Goal: Task Accomplishment & Management: Use online tool/utility

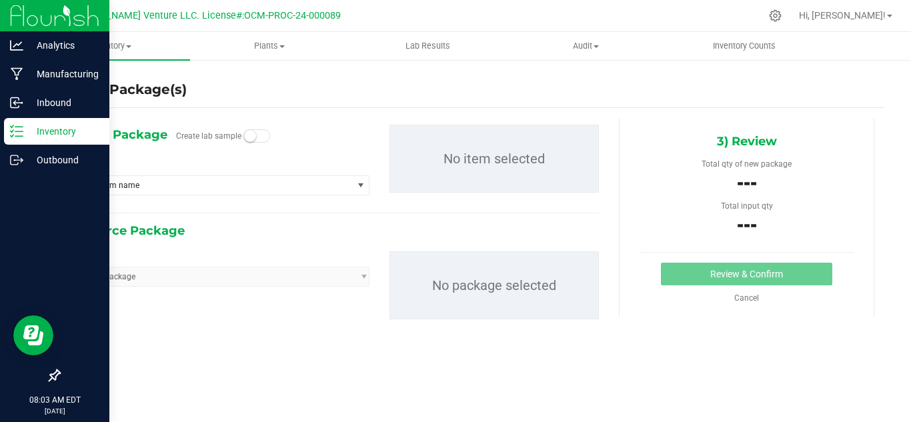
click at [39, 137] on p "Inventory" at bounding box center [63, 131] width 80 height 16
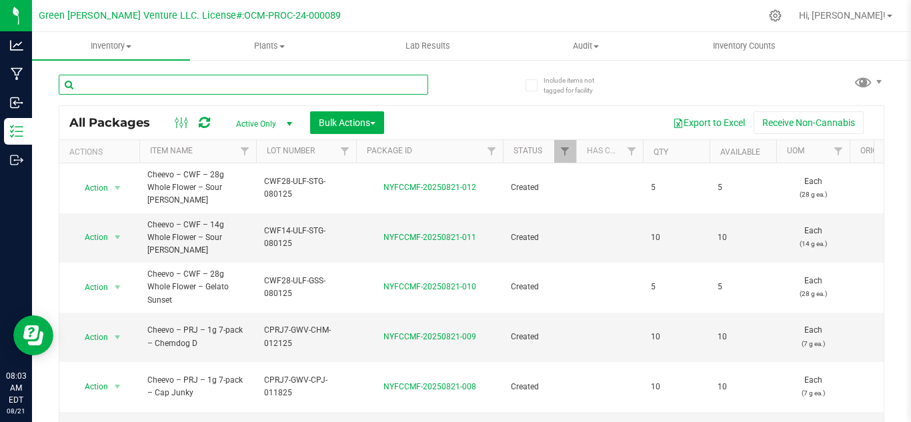
click at [296, 82] on input "text" at bounding box center [244, 85] width 370 height 20
click at [343, 151] on span "Filter" at bounding box center [345, 151] width 11 height 11
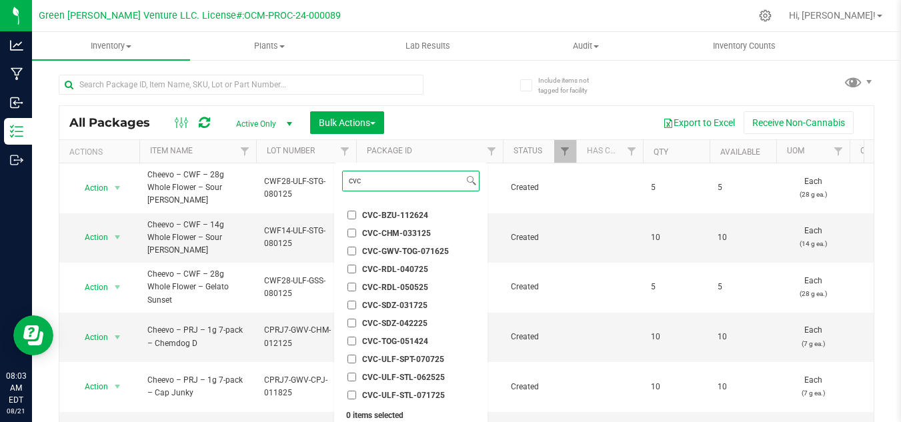
scroll to position [70, 0]
type input "cvc"
click at [430, 396] on span "CVC-ULF-STL-071725" at bounding box center [403, 395] width 83 height 8
click at [356, 396] on input "CVC-ULF-STL-071725" at bounding box center [352, 394] width 9 height 9
checkbox input "true"
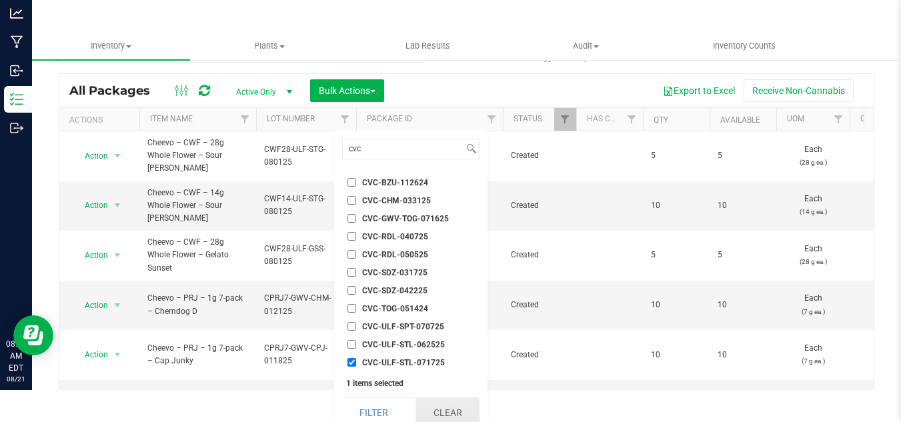
scroll to position [41, 0]
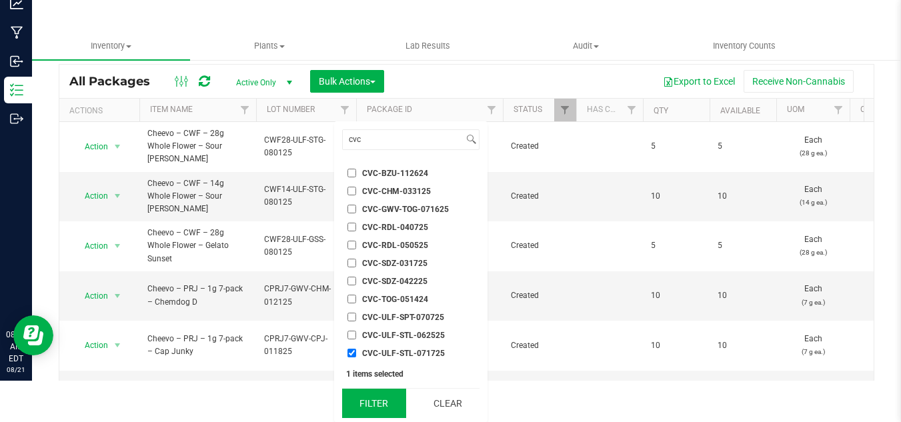
click at [393, 398] on button "Filter" at bounding box center [374, 403] width 64 height 29
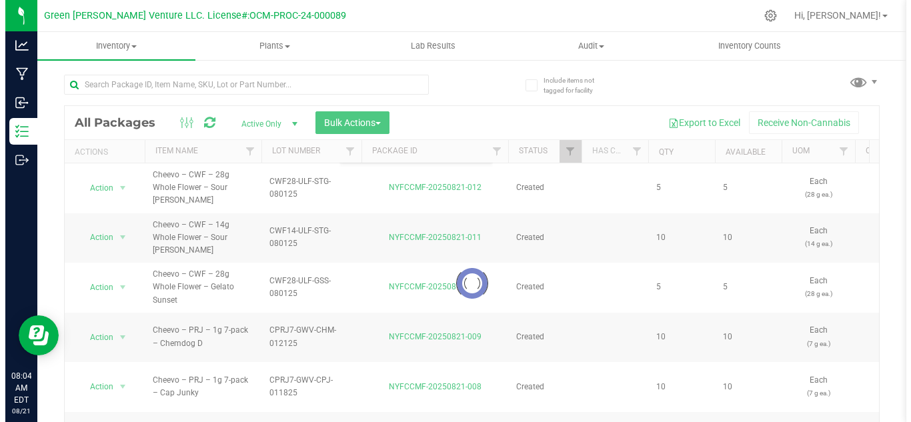
scroll to position [0, 0]
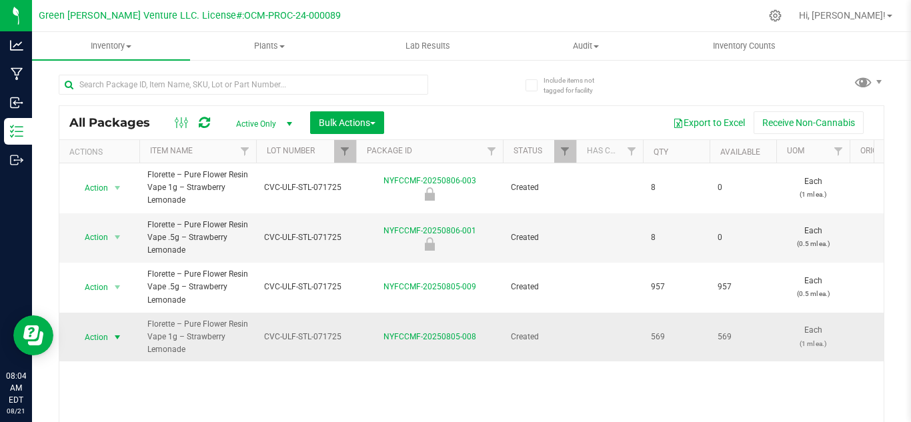
click at [93, 330] on span "Action" at bounding box center [91, 337] width 36 height 19
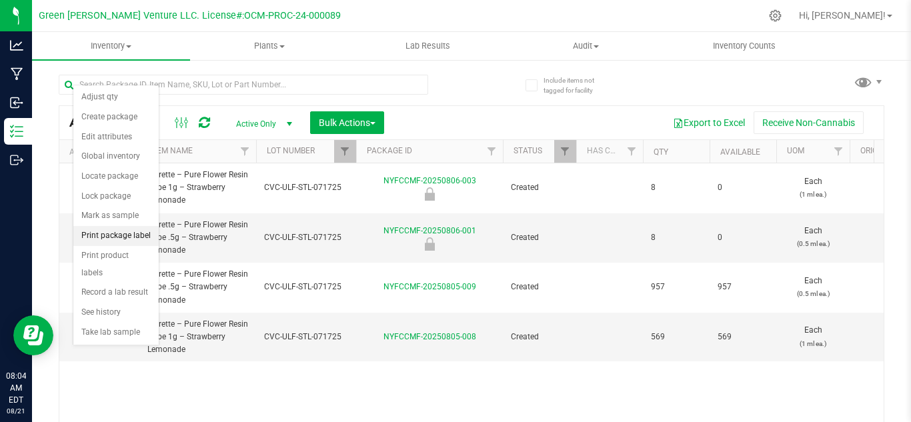
click at [119, 241] on li "Print package label" at bounding box center [115, 236] width 85 height 20
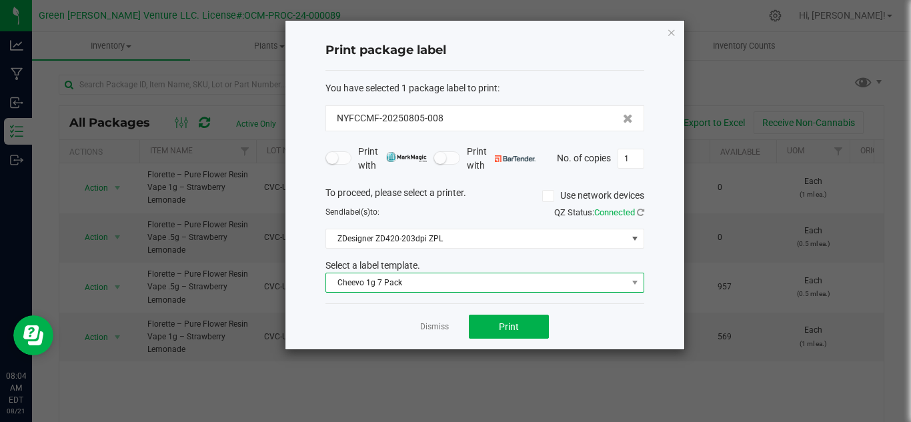
click at [424, 288] on span "Cheevo 1g 7 Pack" at bounding box center [476, 283] width 301 height 19
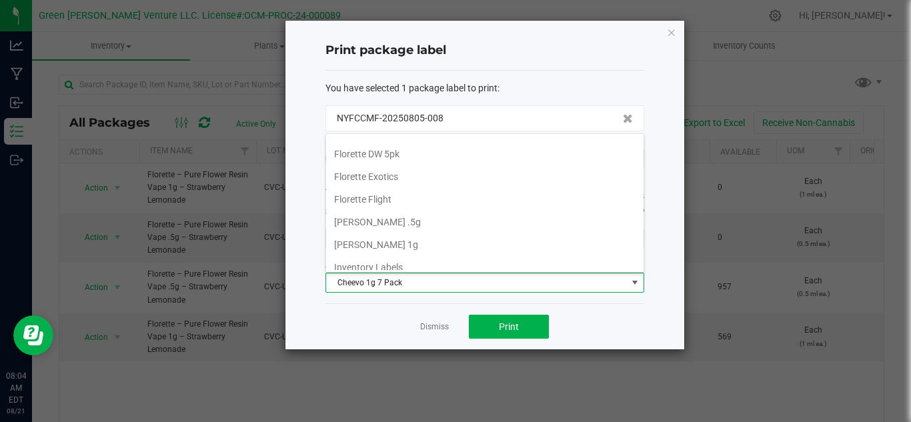
scroll to position [229, 0]
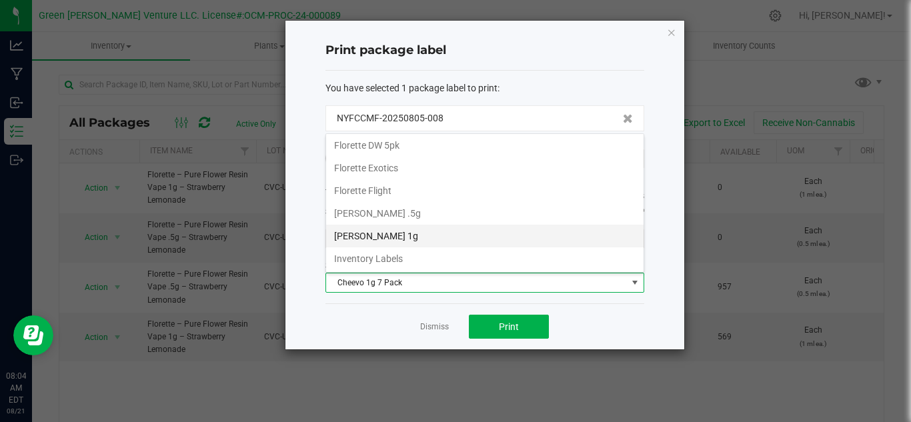
click at [420, 236] on li "[PERSON_NAME] 1g" at bounding box center [485, 236] width 318 height 23
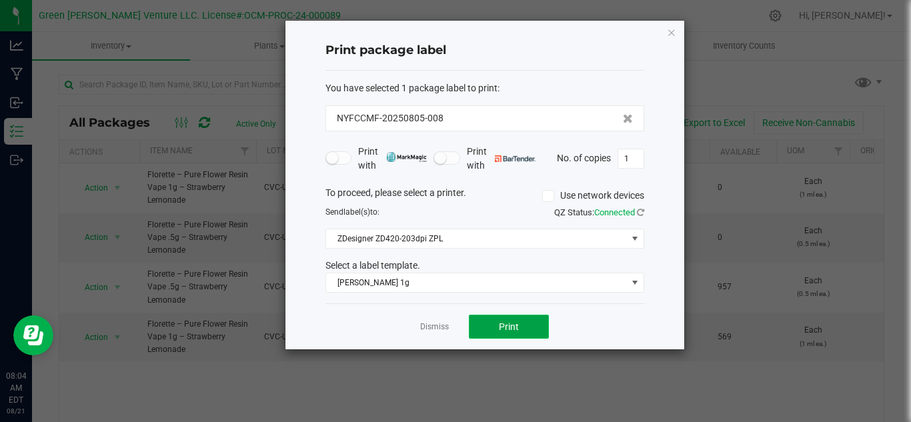
click at [502, 336] on button "Print" at bounding box center [509, 327] width 80 height 24
click at [506, 324] on span "Print" at bounding box center [509, 327] width 20 height 11
click at [674, 29] on icon "button" at bounding box center [671, 32] width 9 height 16
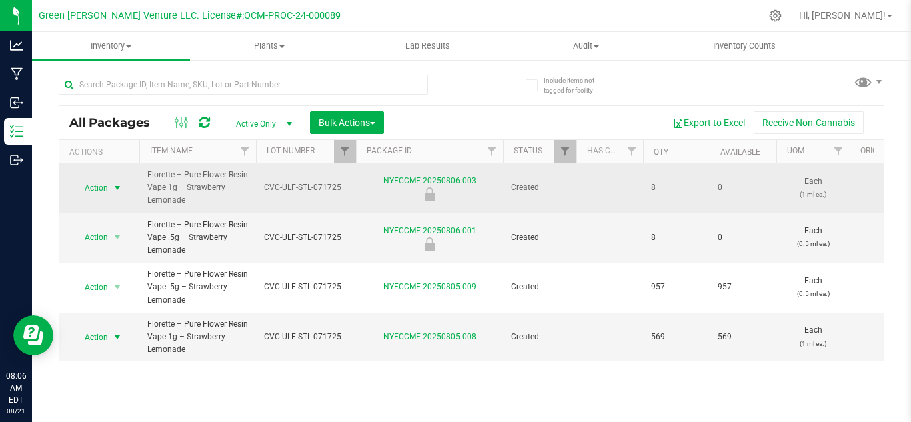
click at [113, 187] on span "select" at bounding box center [117, 188] width 11 height 11
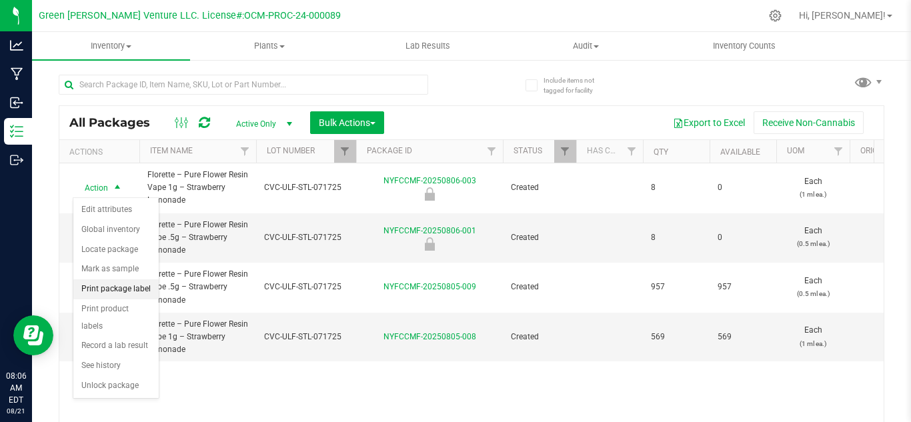
click at [129, 291] on li "Print package label" at bounding box center [115, 290] width 85 height 20
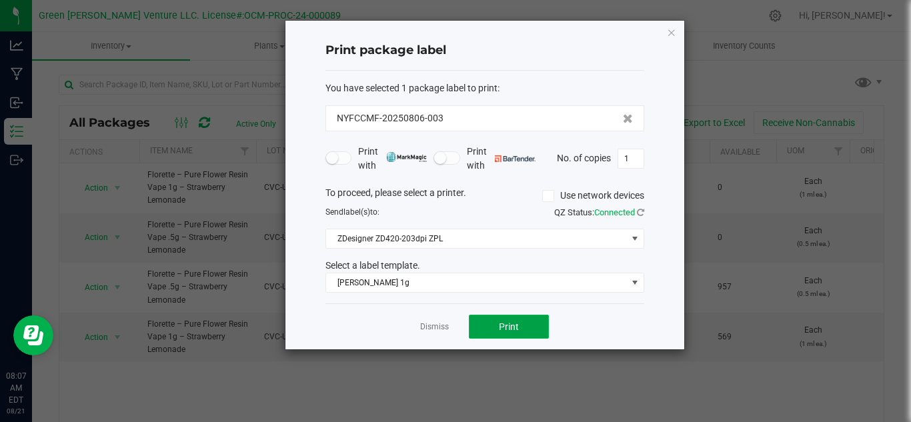
click at [499, 323] on span "Print" at bounding box center [509, 327] width 20 height 11
